Goal: Transaction & Acquisition: Purchase product/service

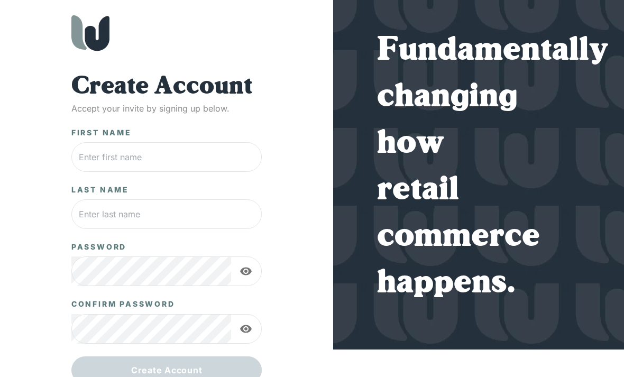
scroll to position [36, 0]
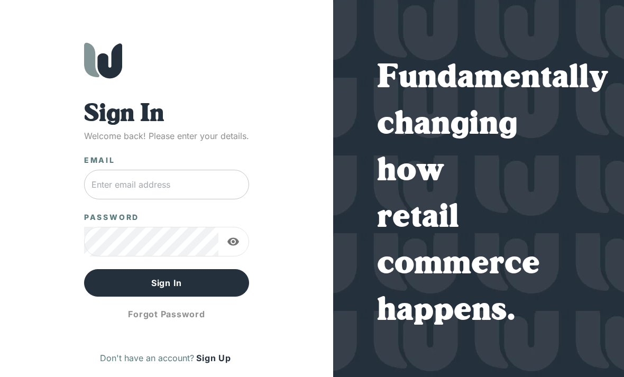
click at [217, 187] on input "text" at bounding box center [166, 185] width 165 height 30
type input "[PERSON_NAME][EMAIL_ADDRESS][DOMAIN_NAME]"
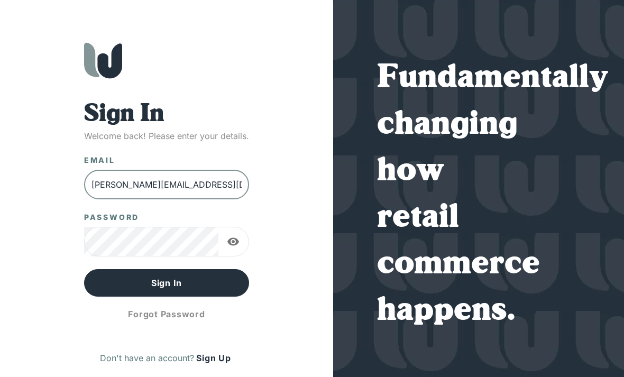
click at [167, 283] on button "Sign In" at bounding box center [166, 282] width 165 height 27
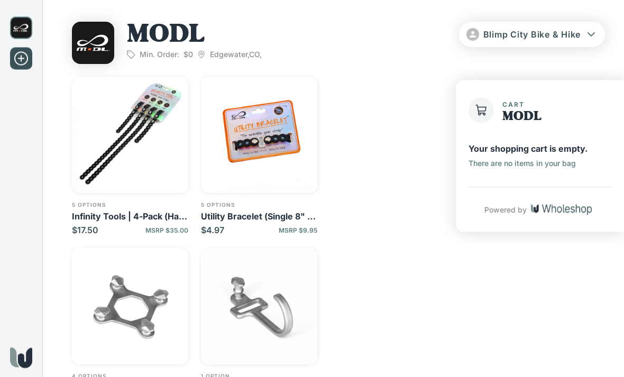
scroll to position [4, 0]
click at [162, 140] on img "button" at bounding box center [130, 135] width 116 height 116
